Goal: Navigation & Orientation: Find specific page/section

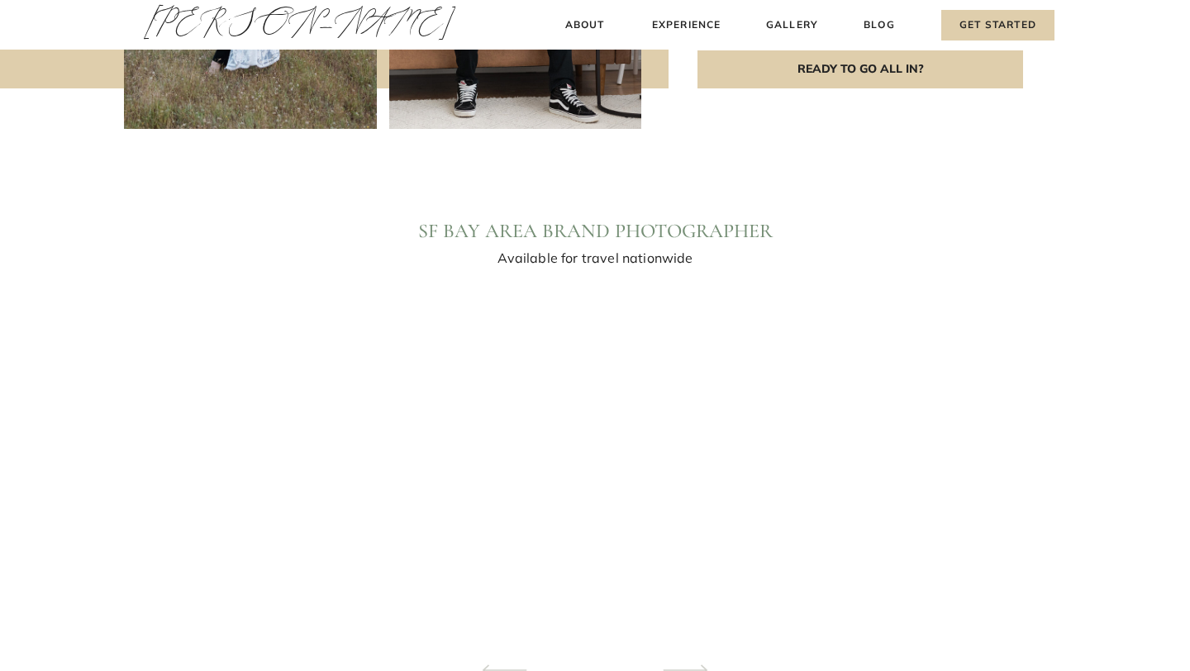
scroll to position [1433, 0]
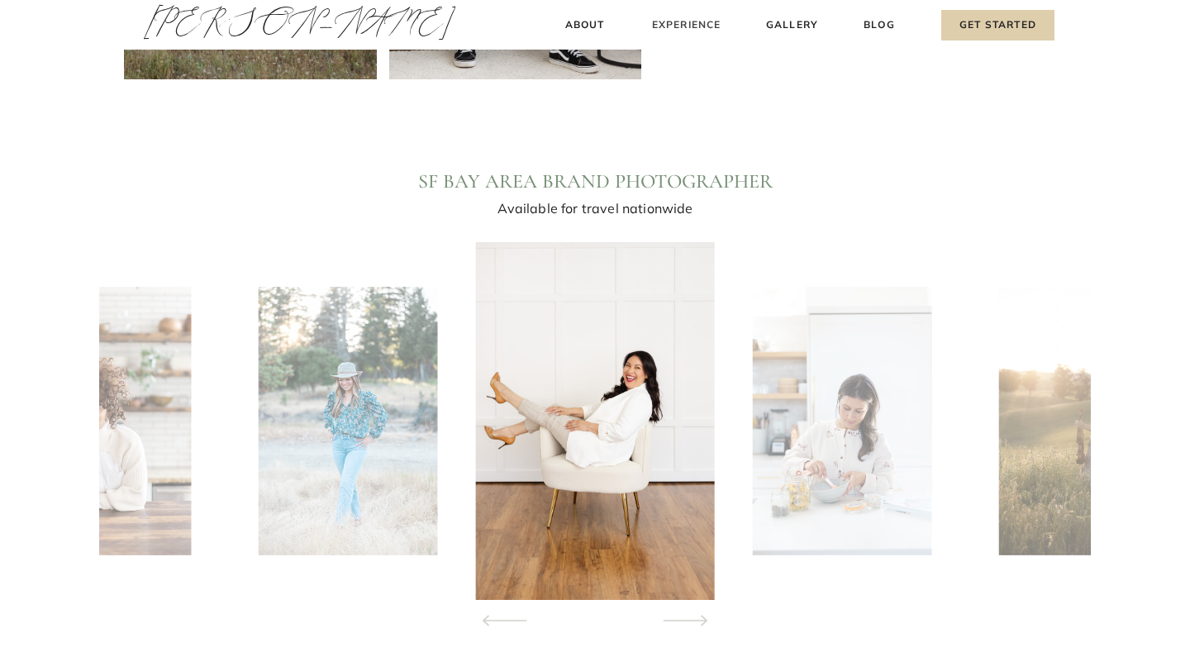
click at [691, 28] on h3 "Experience" at bounding box center [687, 25] width 74 height 17
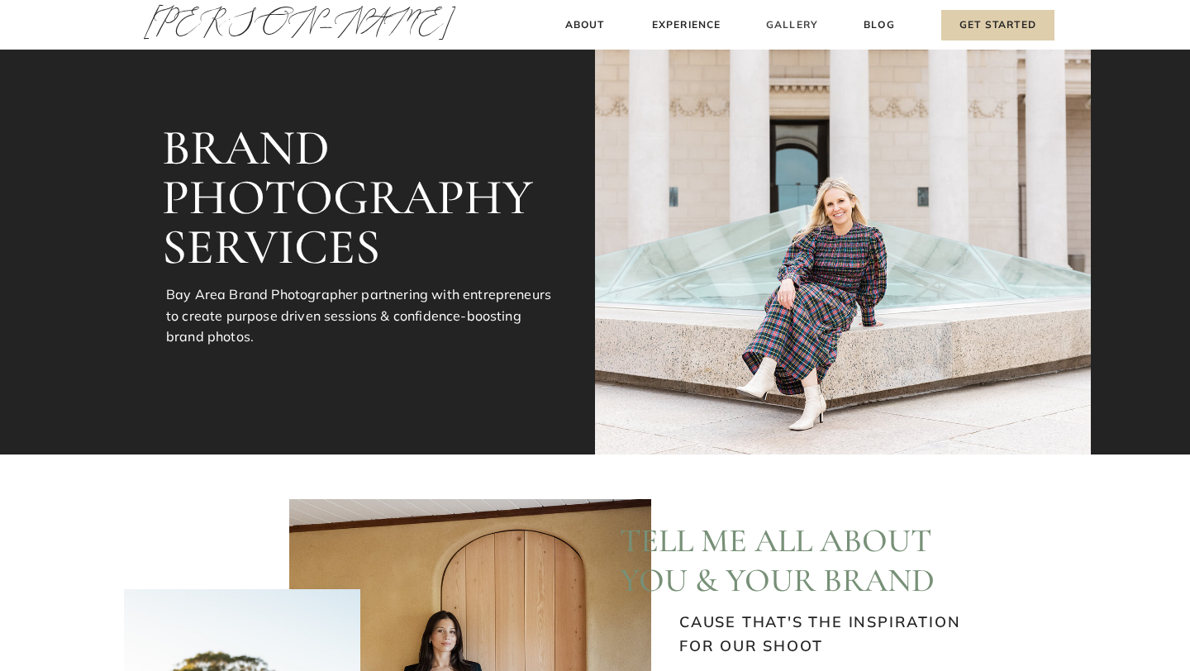
click at [773, 22] on h3 "Gallery" at bounding box center [792, 25] width 55 height 17
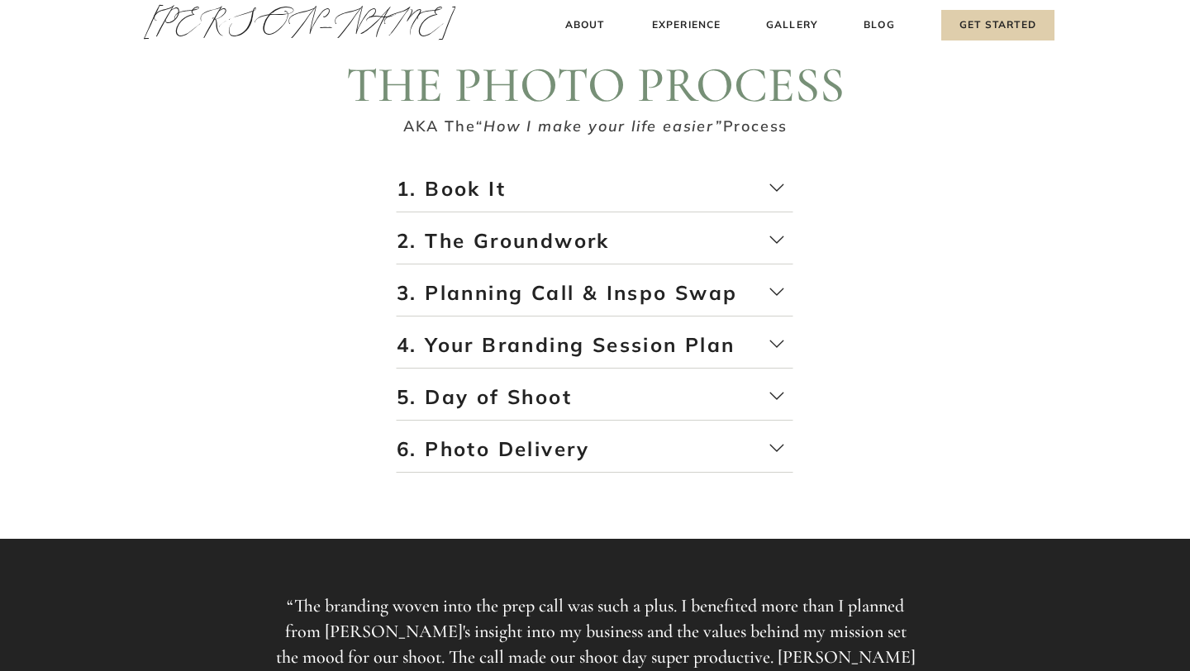
scroll to position [3044, 0]
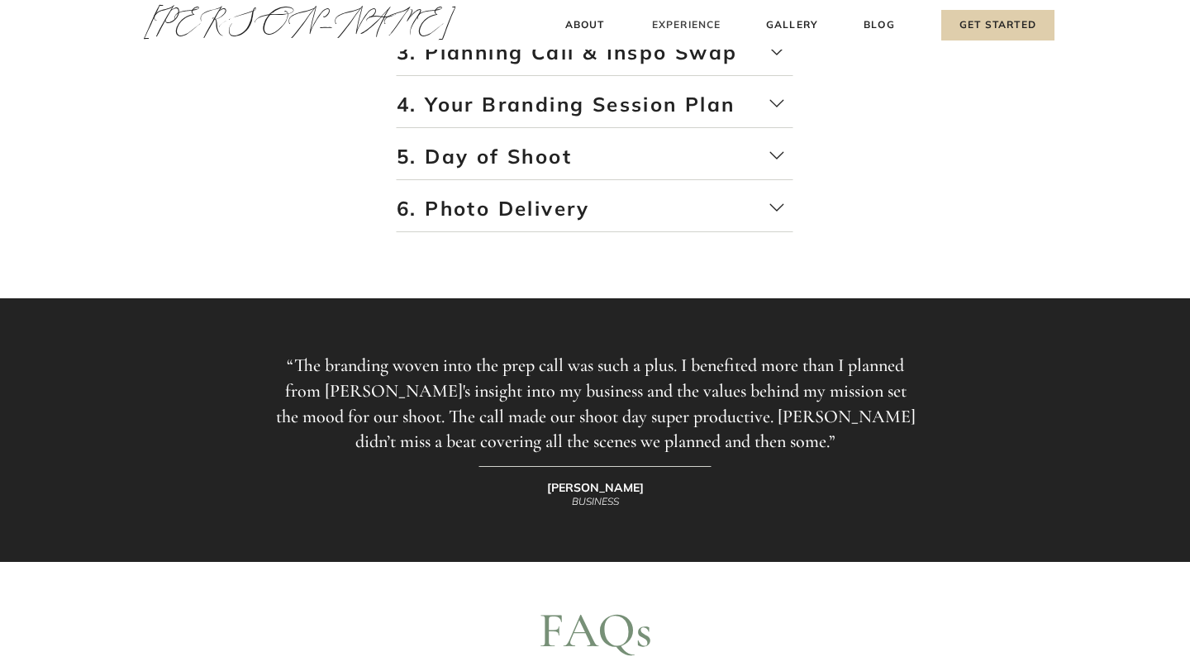
click at [672, 21] on h3 "Experience" at bounding box center [687, 25] width 74 height 17
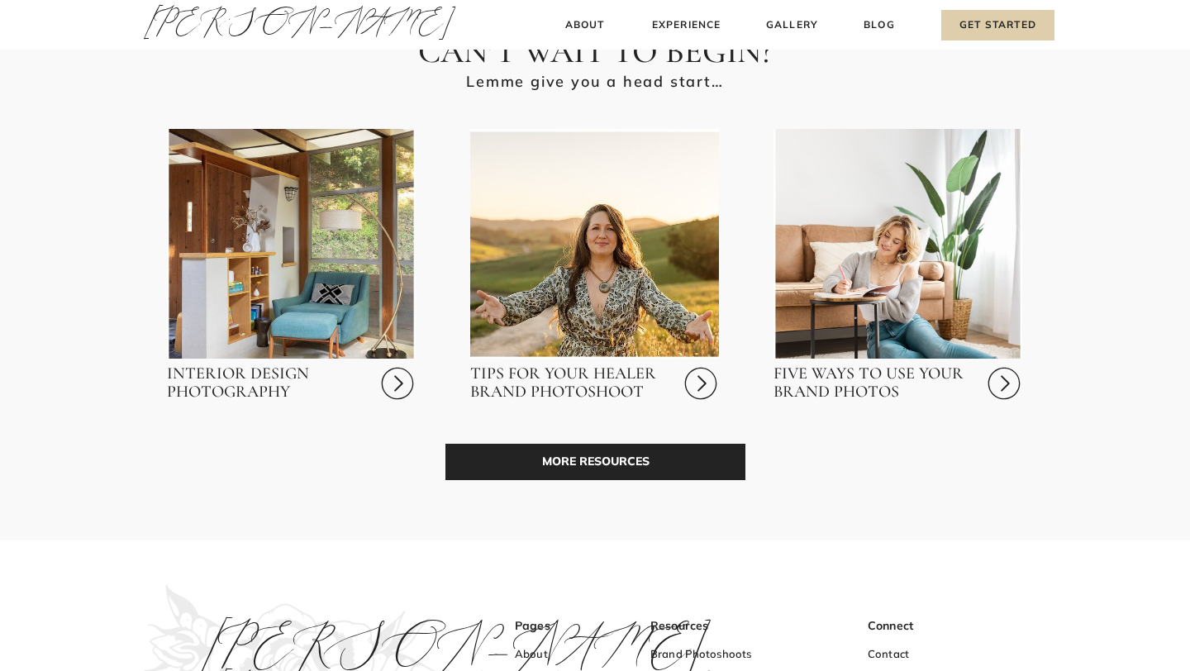
scroll to position [4786, 0]
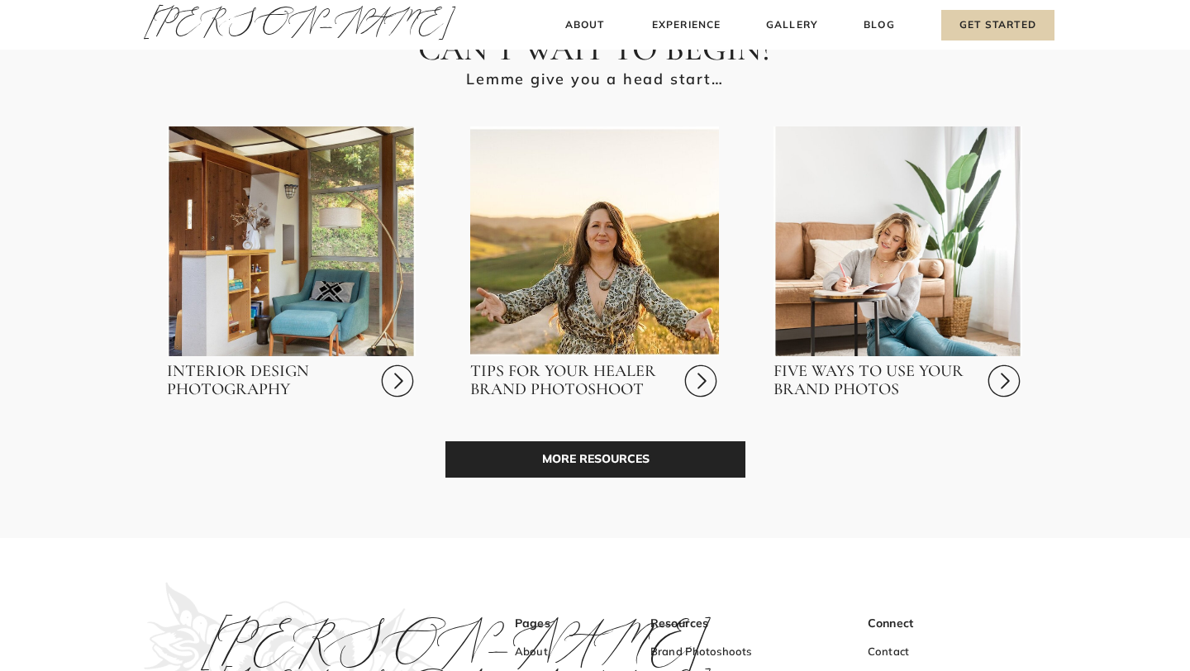
click at [540, 470] on p "MORE RESOURCES" at bounding box center [596, 459] width 300 height 36
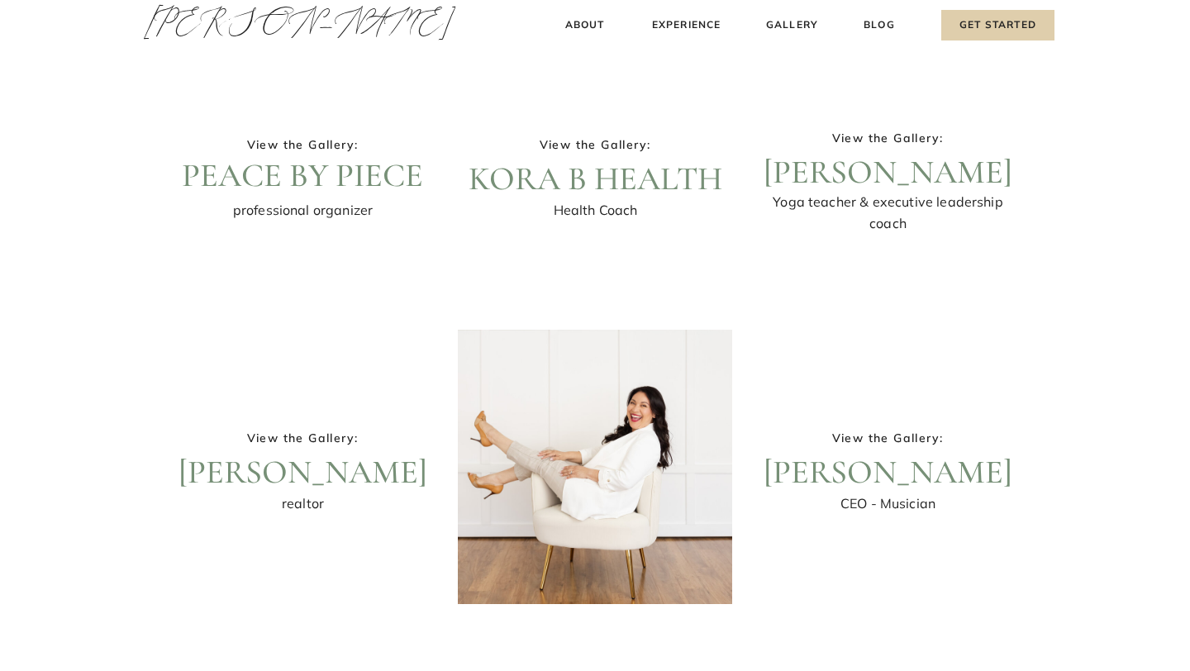
scroll to position [365, 0]
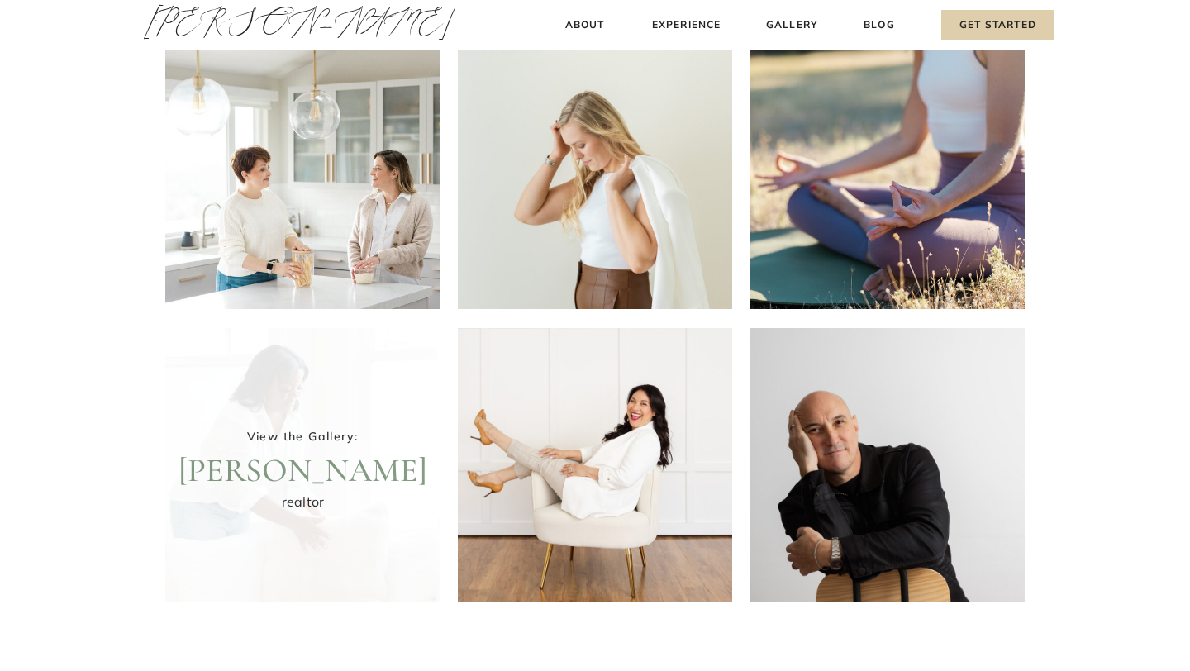
click at [371, 412] on div at bounding box center [302, 465] width 274 height 274
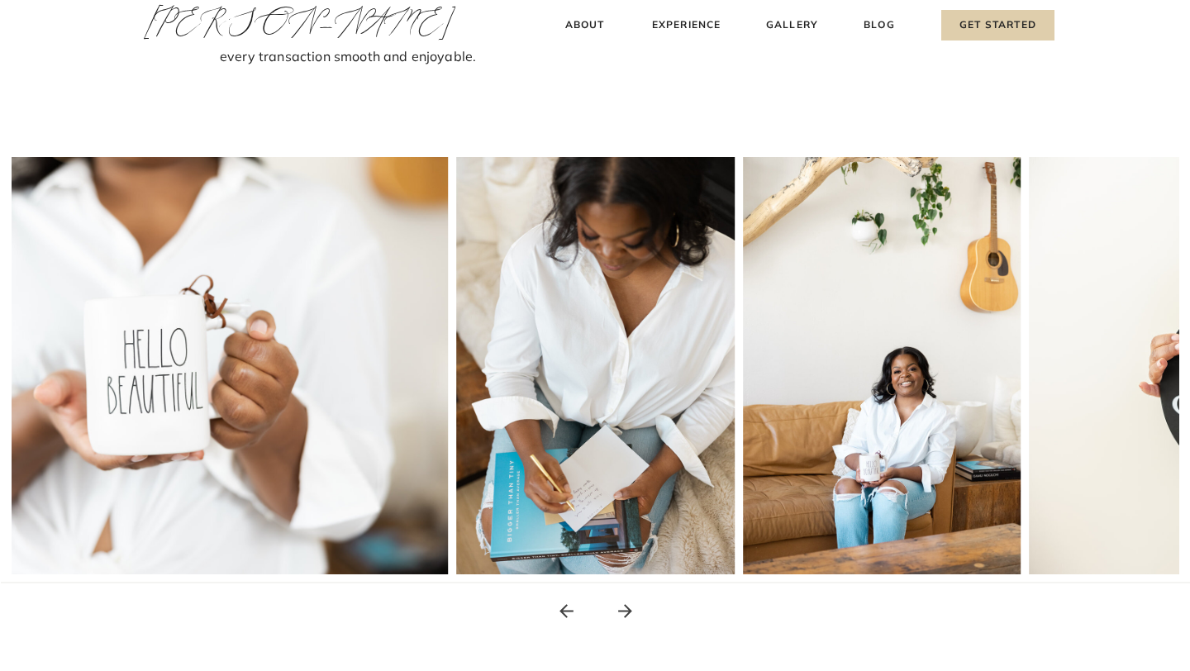
scroll to position [202, 0]
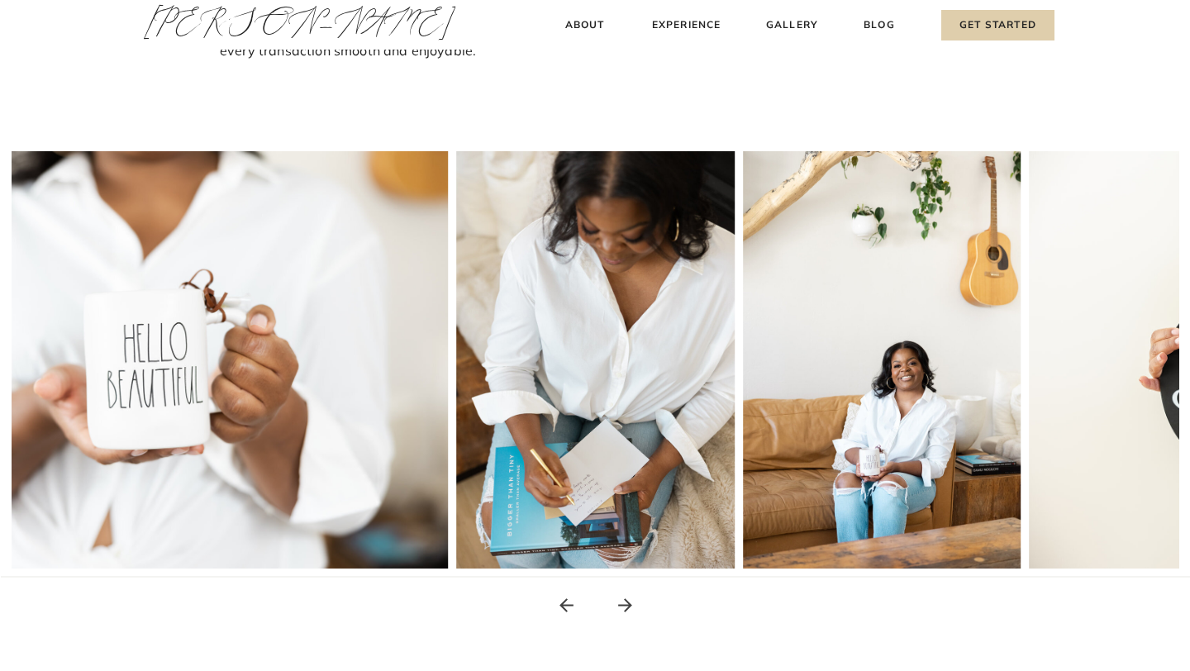
click at [627, 611] on icon at bounding box center [625, 605] width 21 height 21
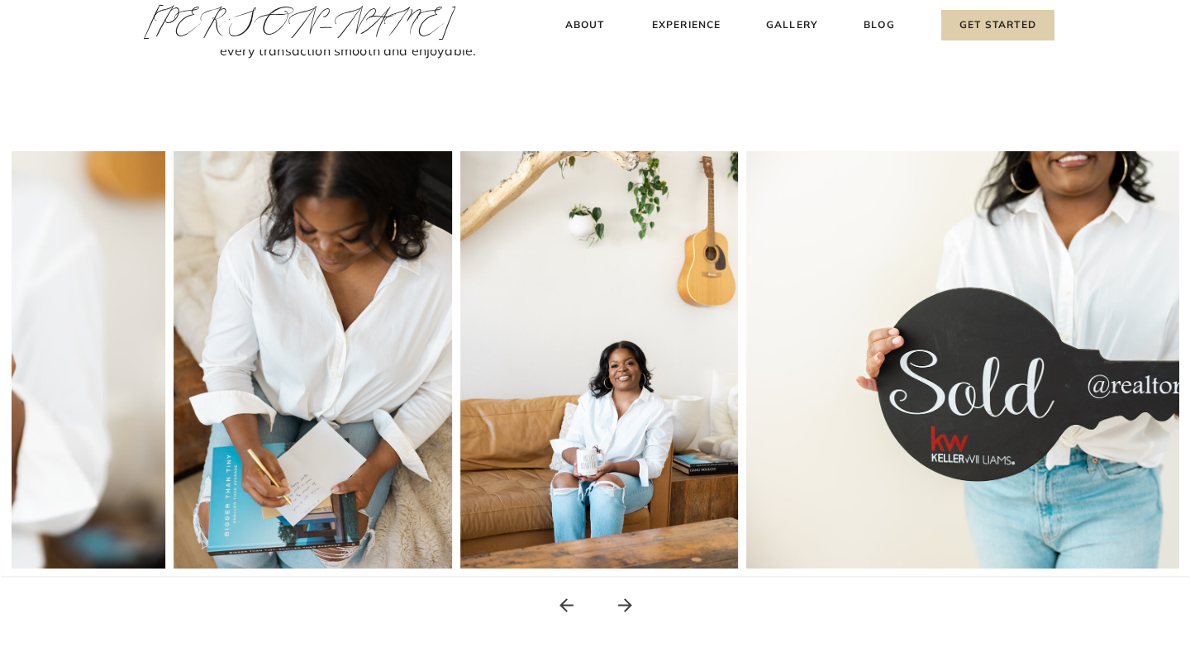
click at [627, 611] on icon at bounding box center [625, 605] width 21 height 21
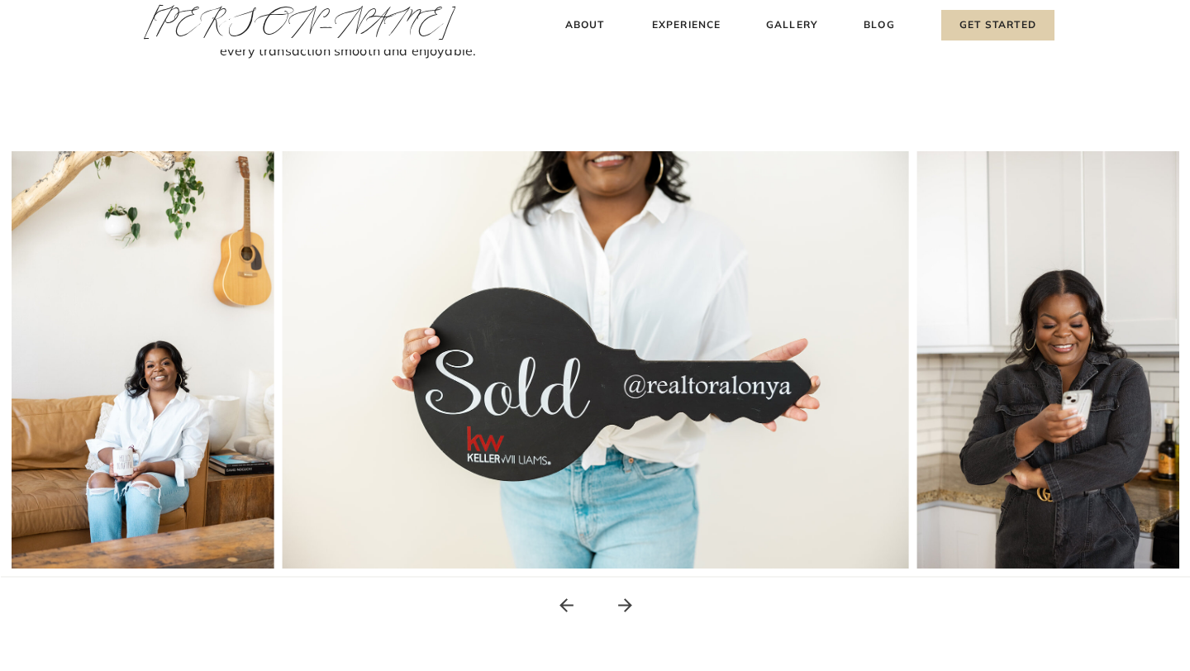
click at [627, 611] on icon at bounding box center [625, 605] width 21 height 21
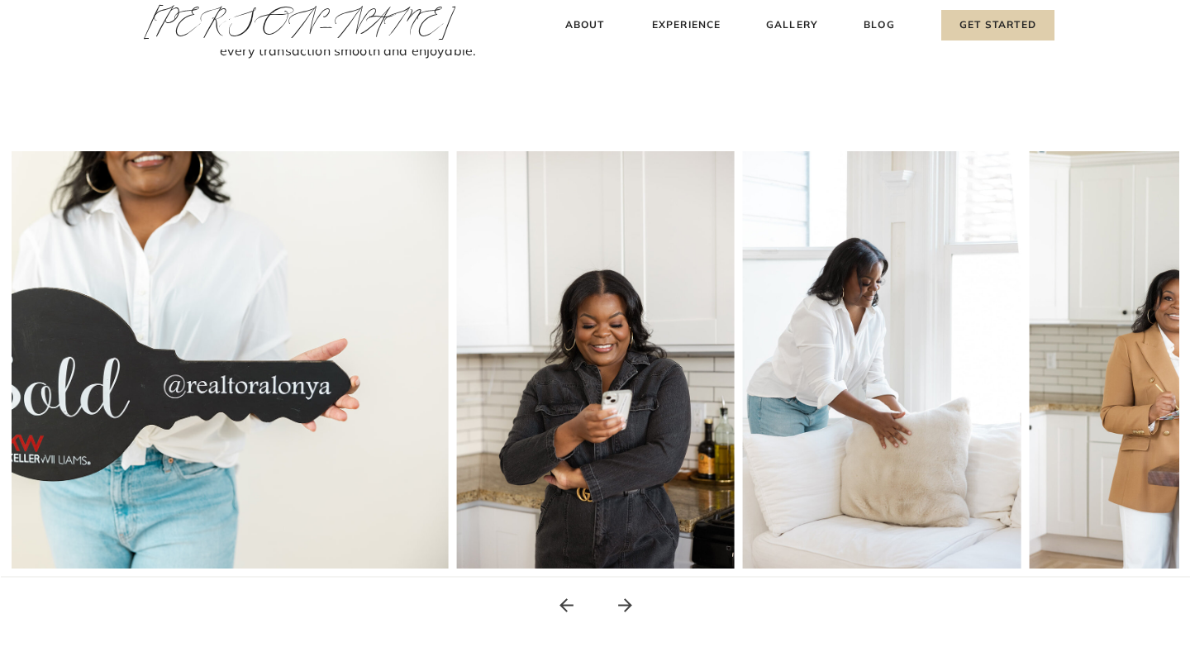
click at [627, 611] on icon at bounding box center [625, 605] width 21 height 21
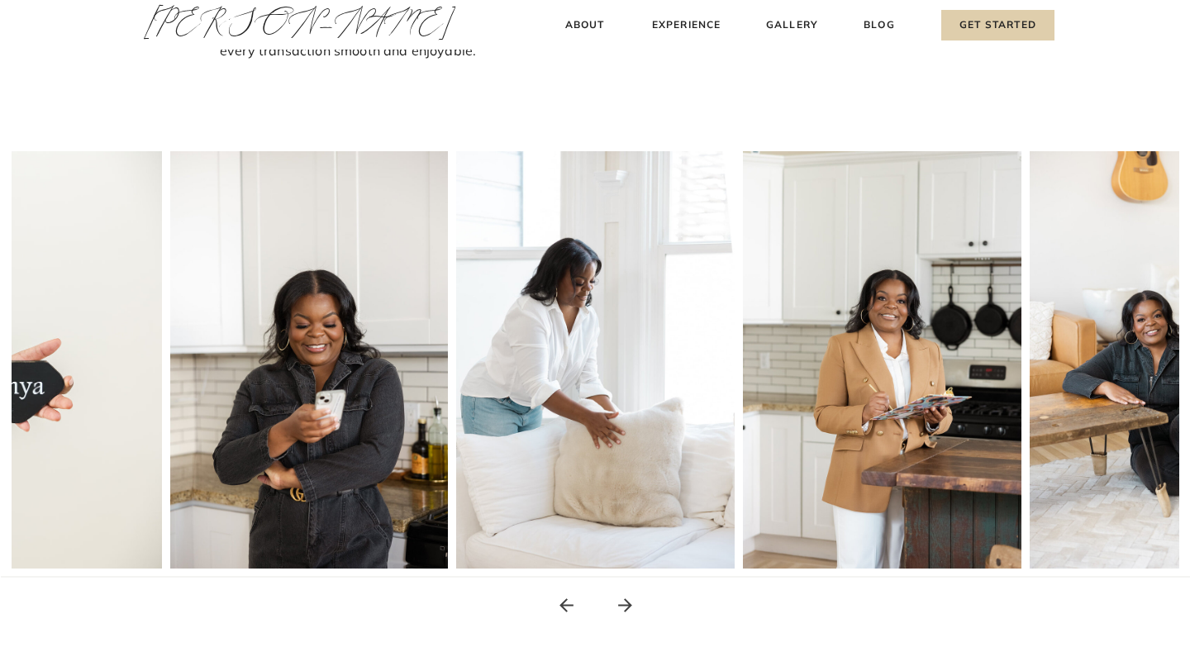
click at [627, 611] on icon at bounding box center [625, 605] width 21 height 21
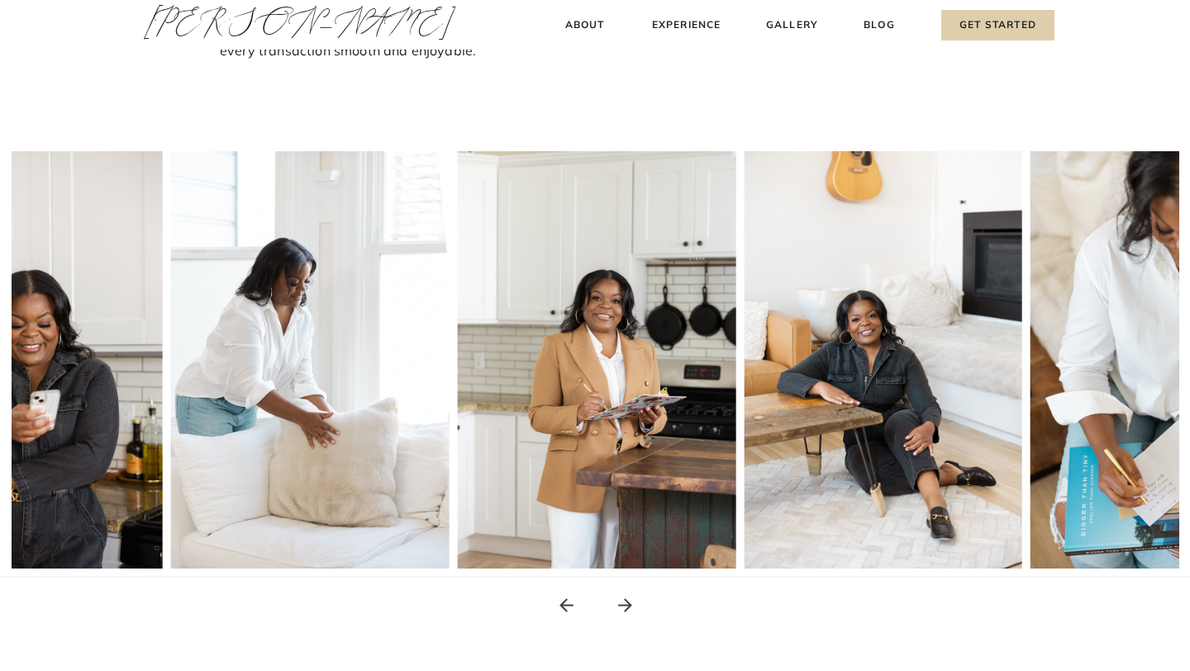
click at [627, 611] on icon at bounding box center [625, 605] width 21 height 21
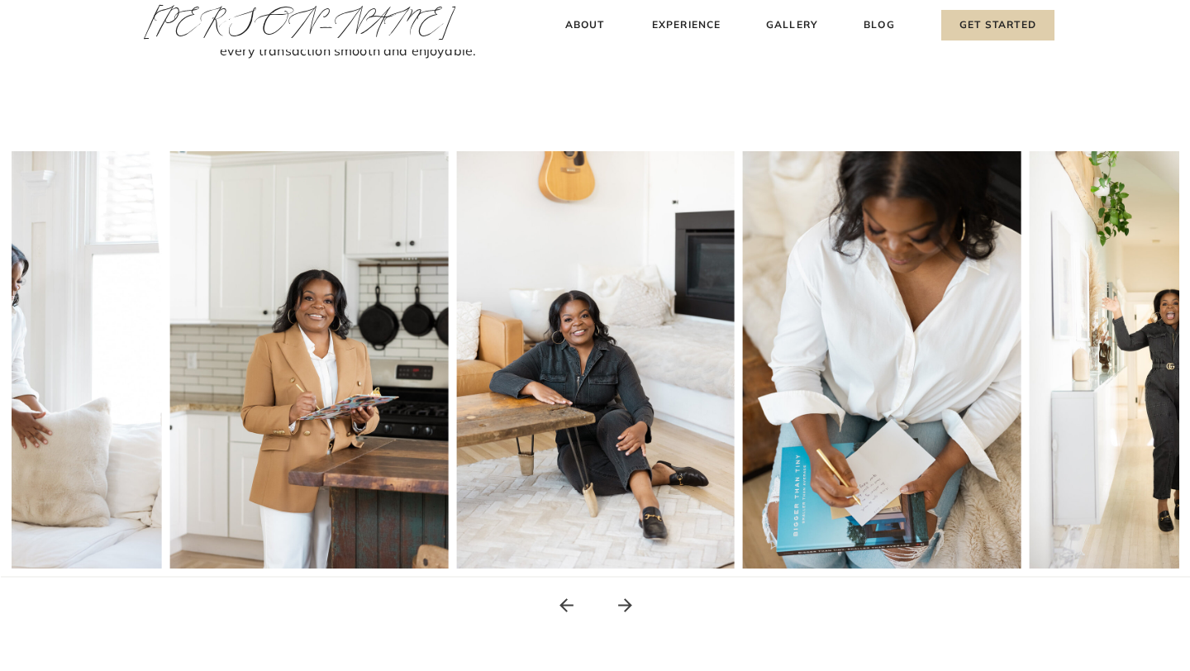
click at [627, 611] on icon at bounding box center [625, 605] width 21 height 21
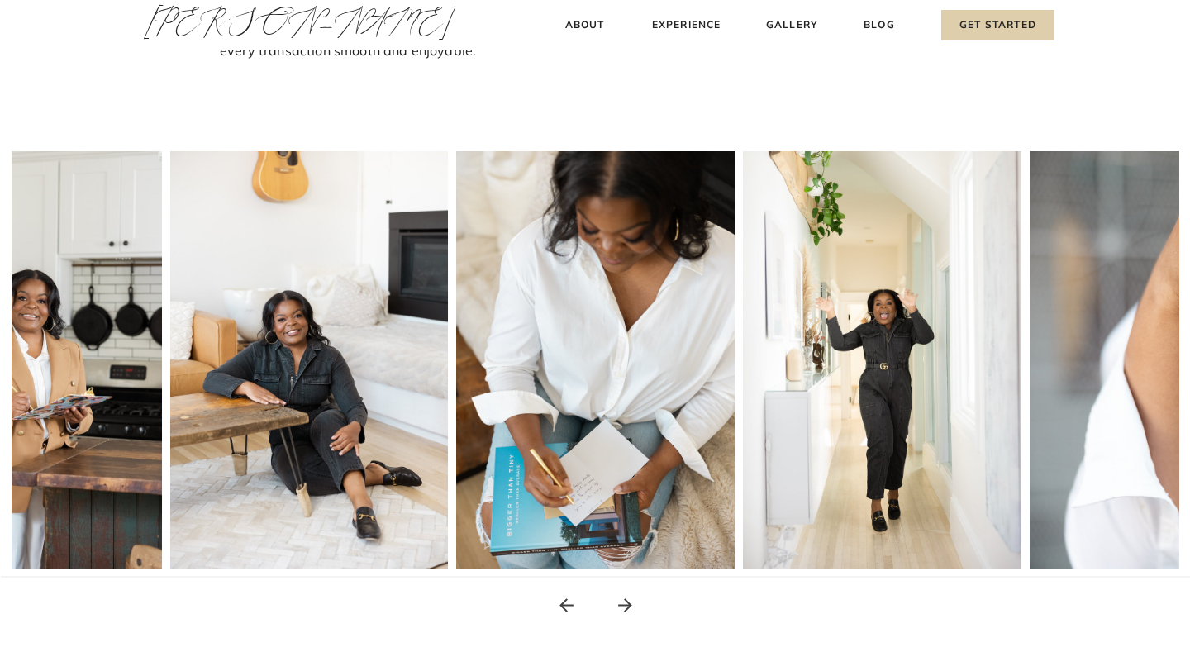
click at [627, 611] on icon at bounding box center [625, 605] width 21 height 21
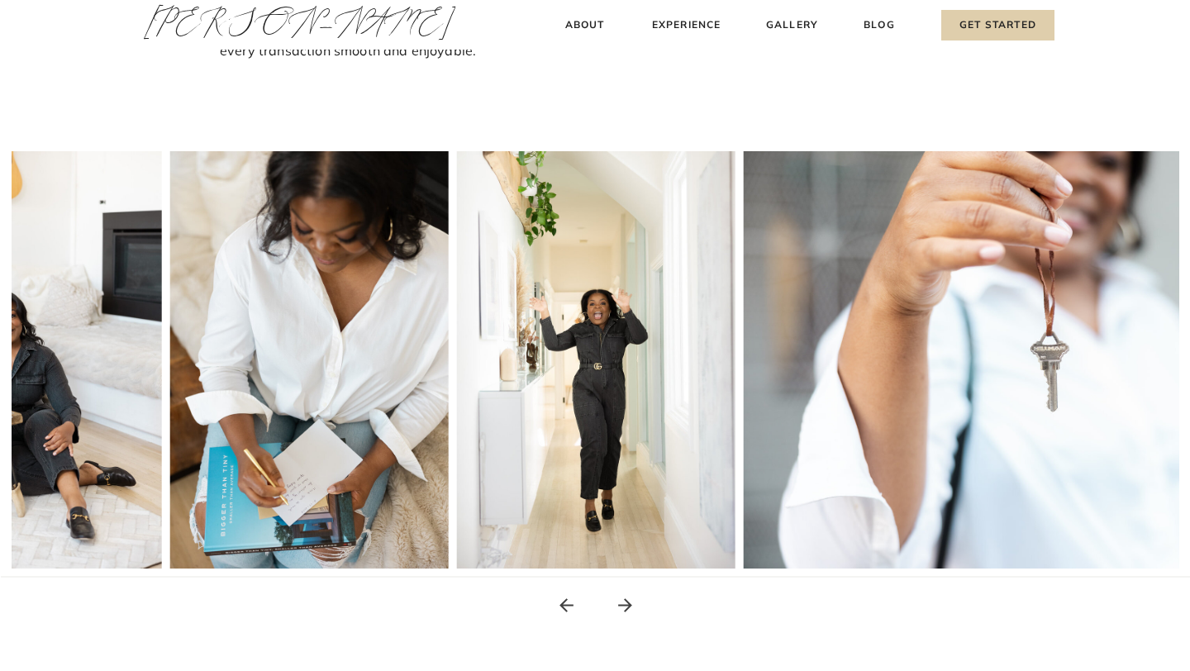
click at [627, 611] on icon at bounding box center [625, 605] width 21 height 21
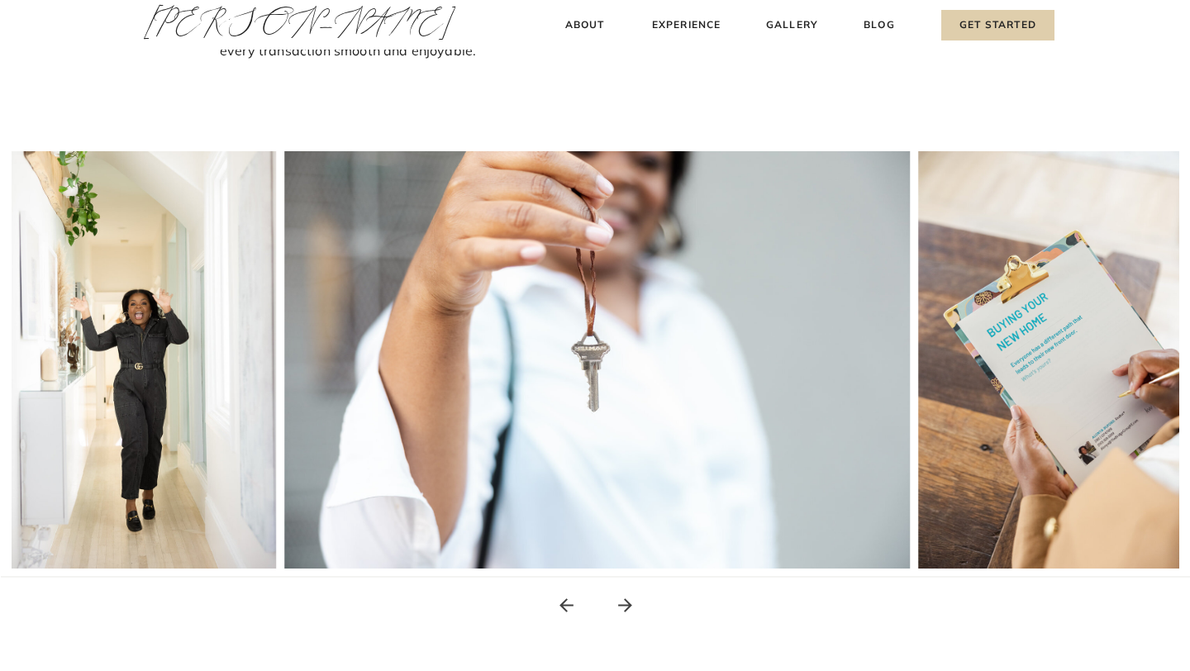
click at [627, 611] on icon at bounding box center [625, 605] width 21 height 21
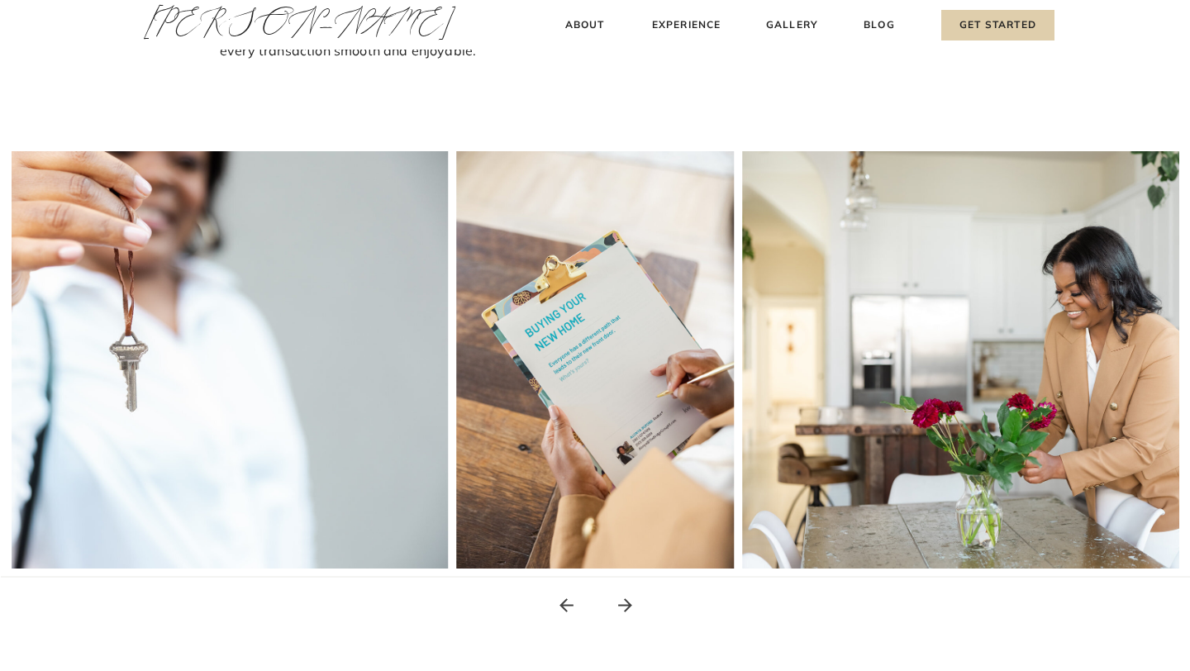
click at [627, 611] on icon at bounding box center [625, 605] width 21 height 21
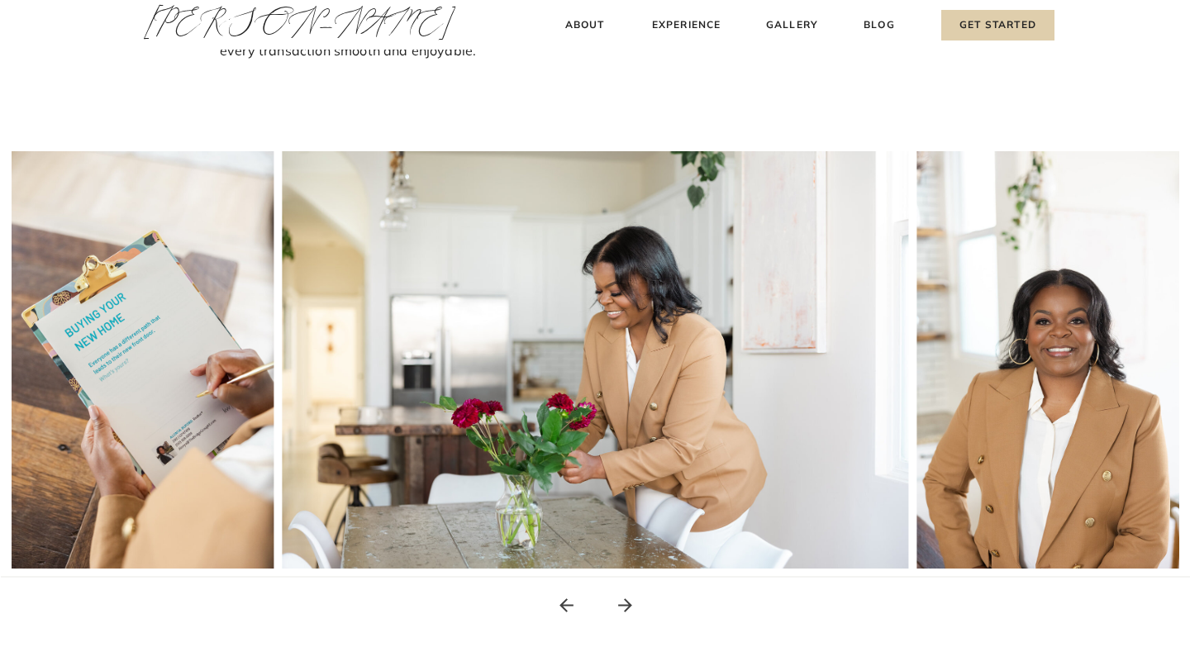
click at [627, 611] on icon at bounding box center [625, 605] width 21 height 21
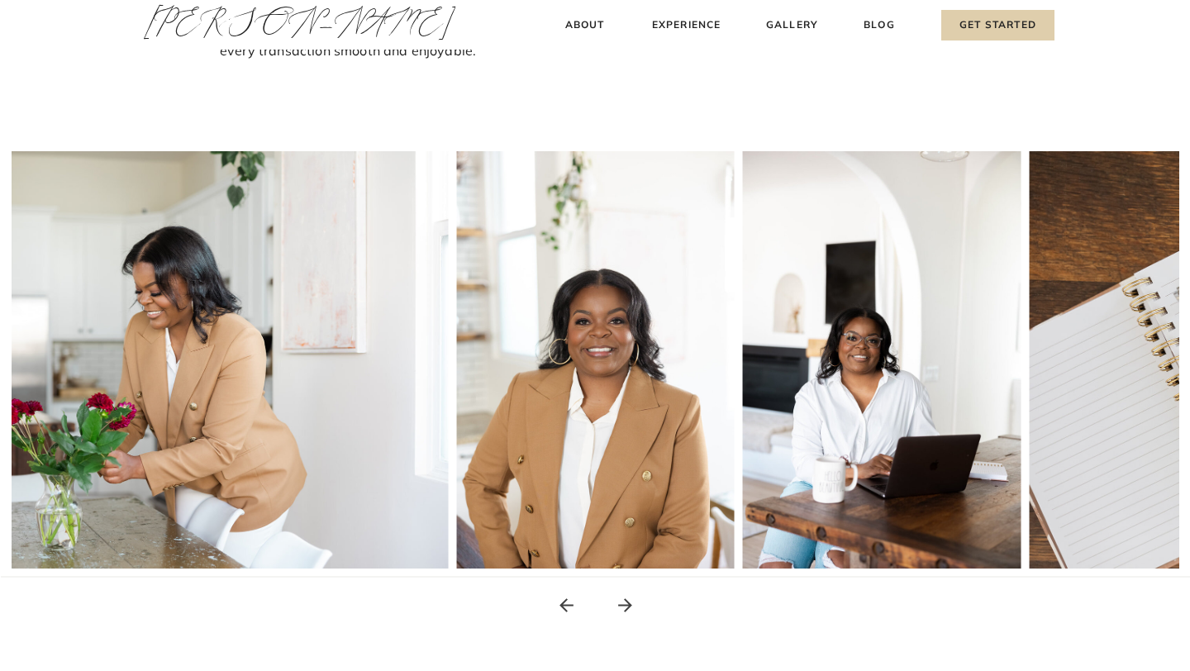
click at [627, 611] on icon at bounding box center [625, 605] width 21 height 21
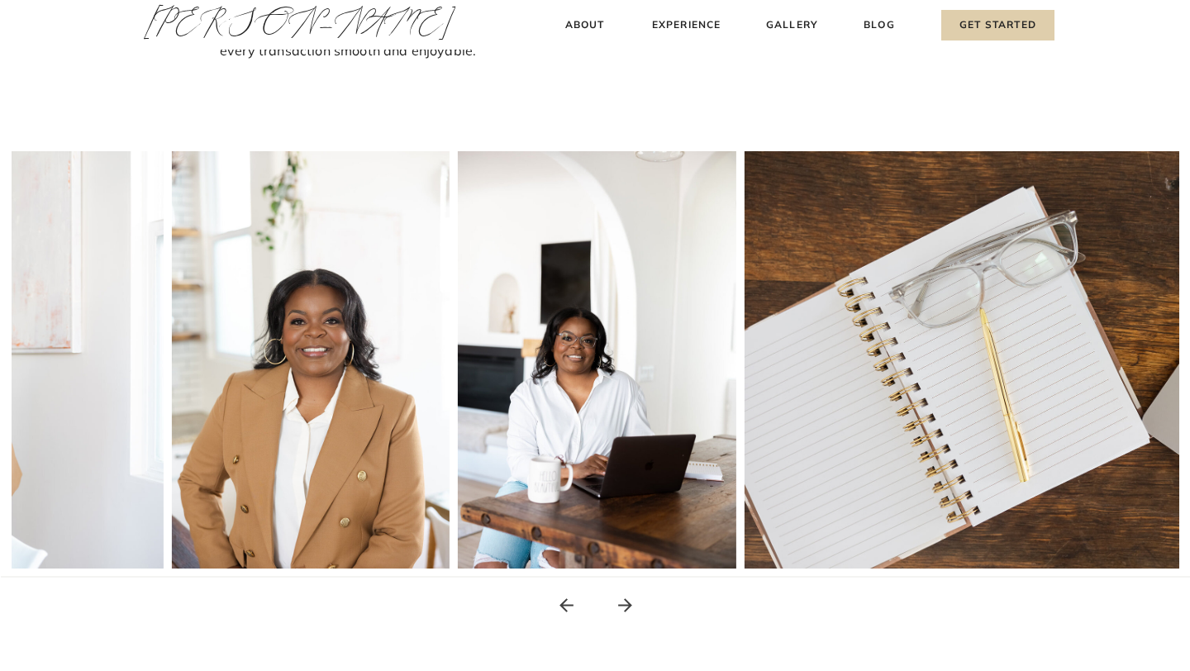
click at [627, 611] on icon at bounding box center [625, 605] width 21 height 21
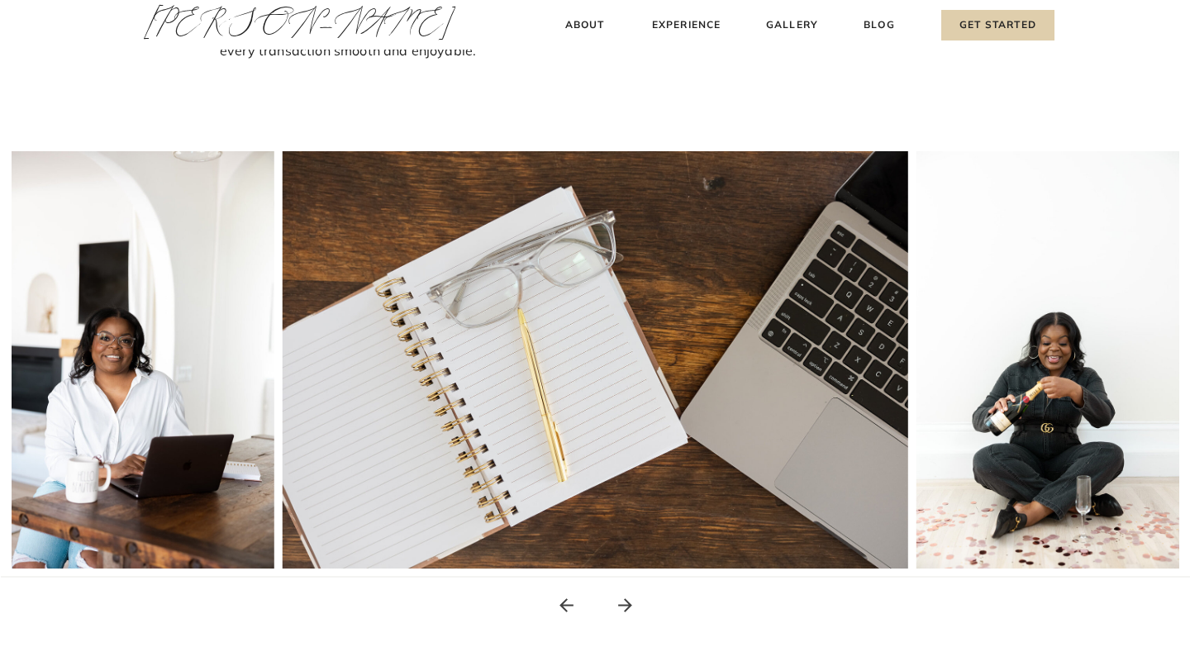
click at [627, 611] on icon at bounding box center [625, 605] width 21 height 21
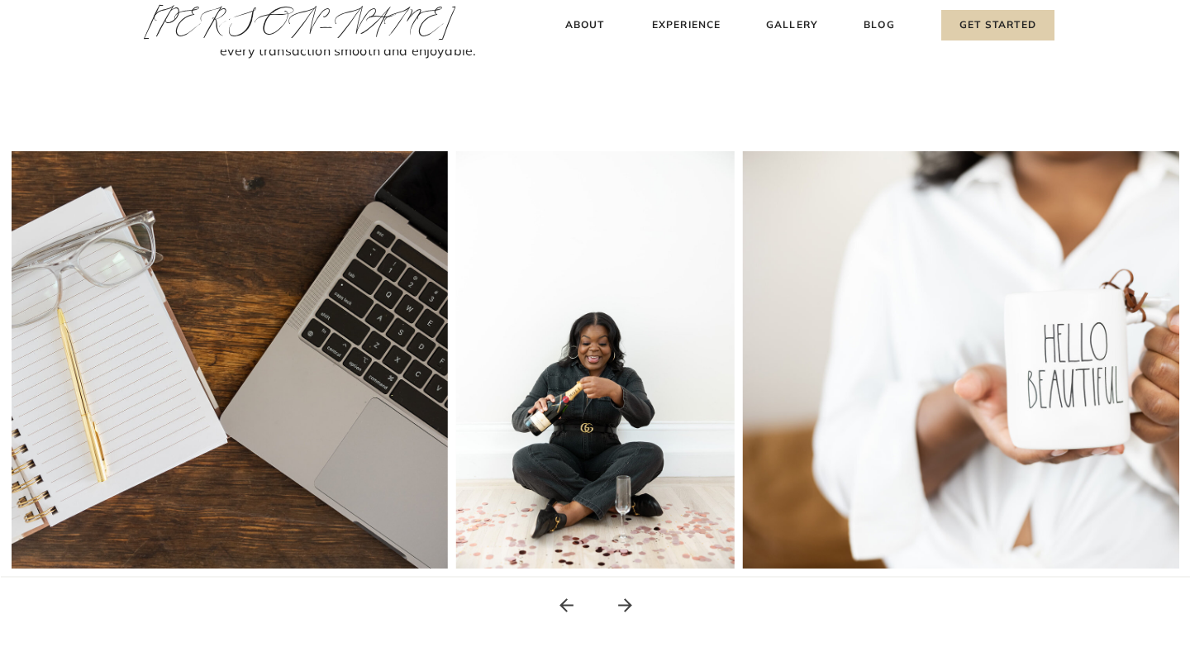
click at [627, 611] on icon at bounding box center [625, 605] width 21 height 21
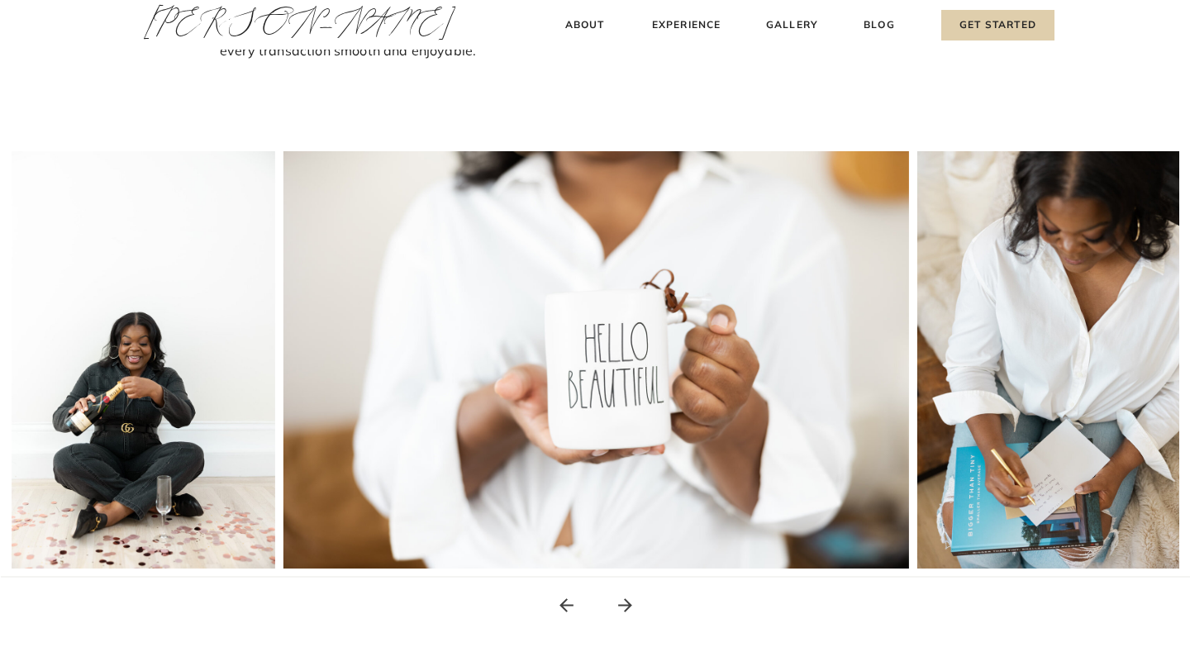
click at [627, 611] on icon at bounding box center [625, 605] width 21 height 21
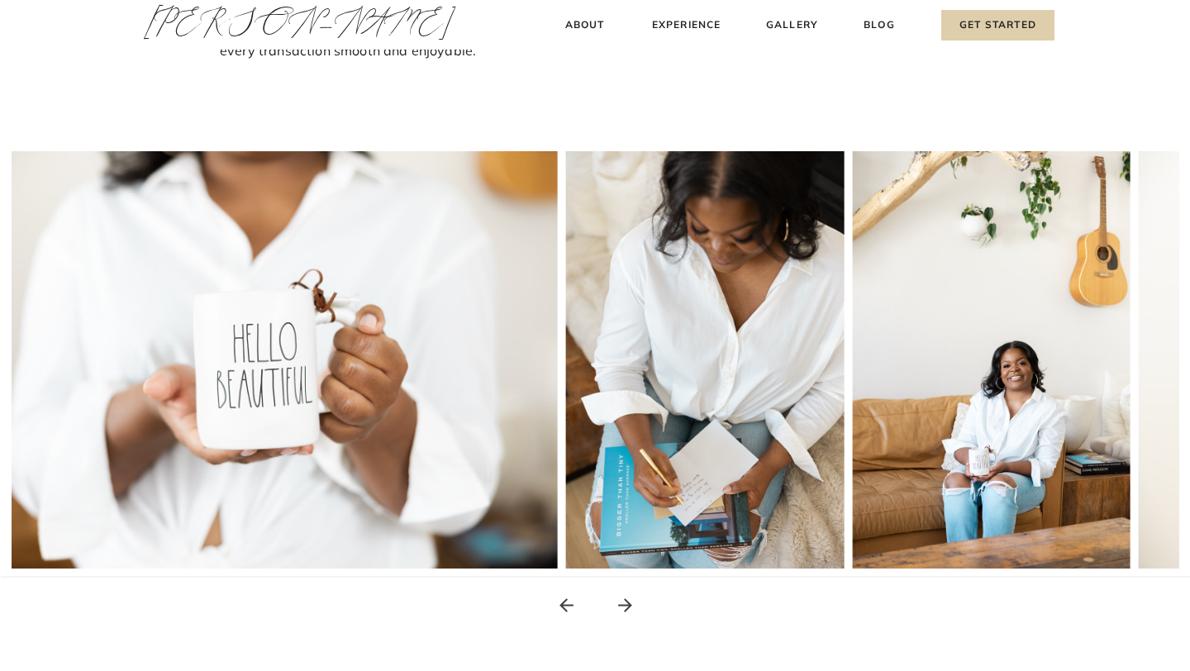
click at [627, 611] on icon at bounding box center [625, 605] width 21 height 21
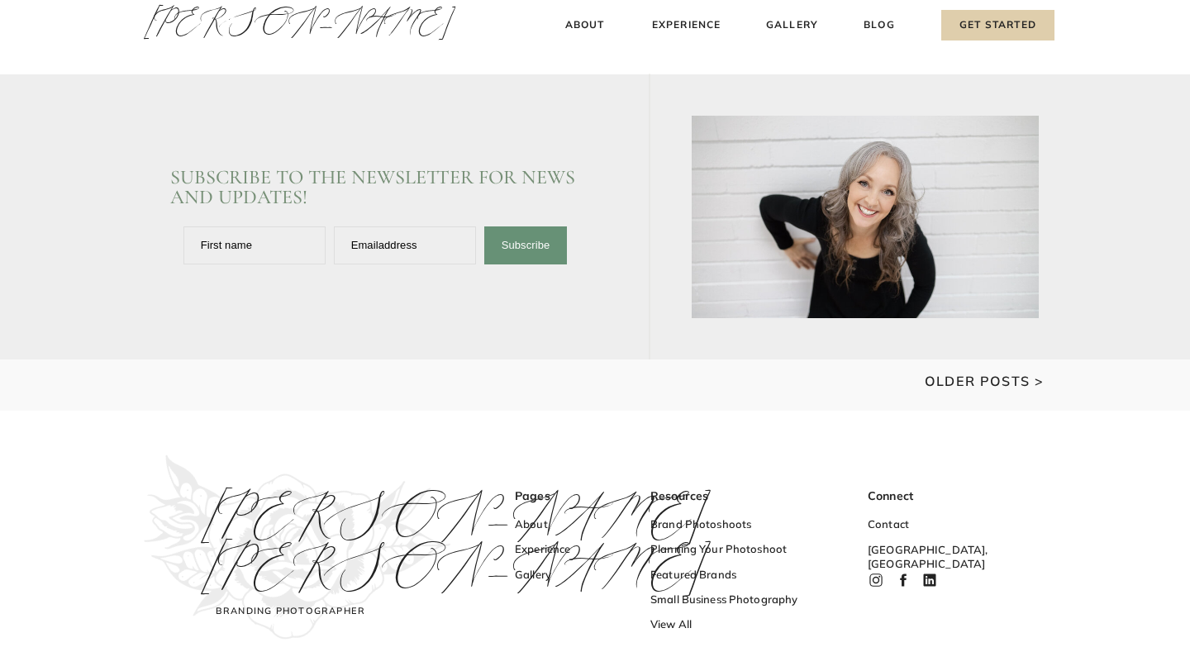
scroll to position [2369, 0]
